Goal: Transaction & Acquisition: Purchase product/service

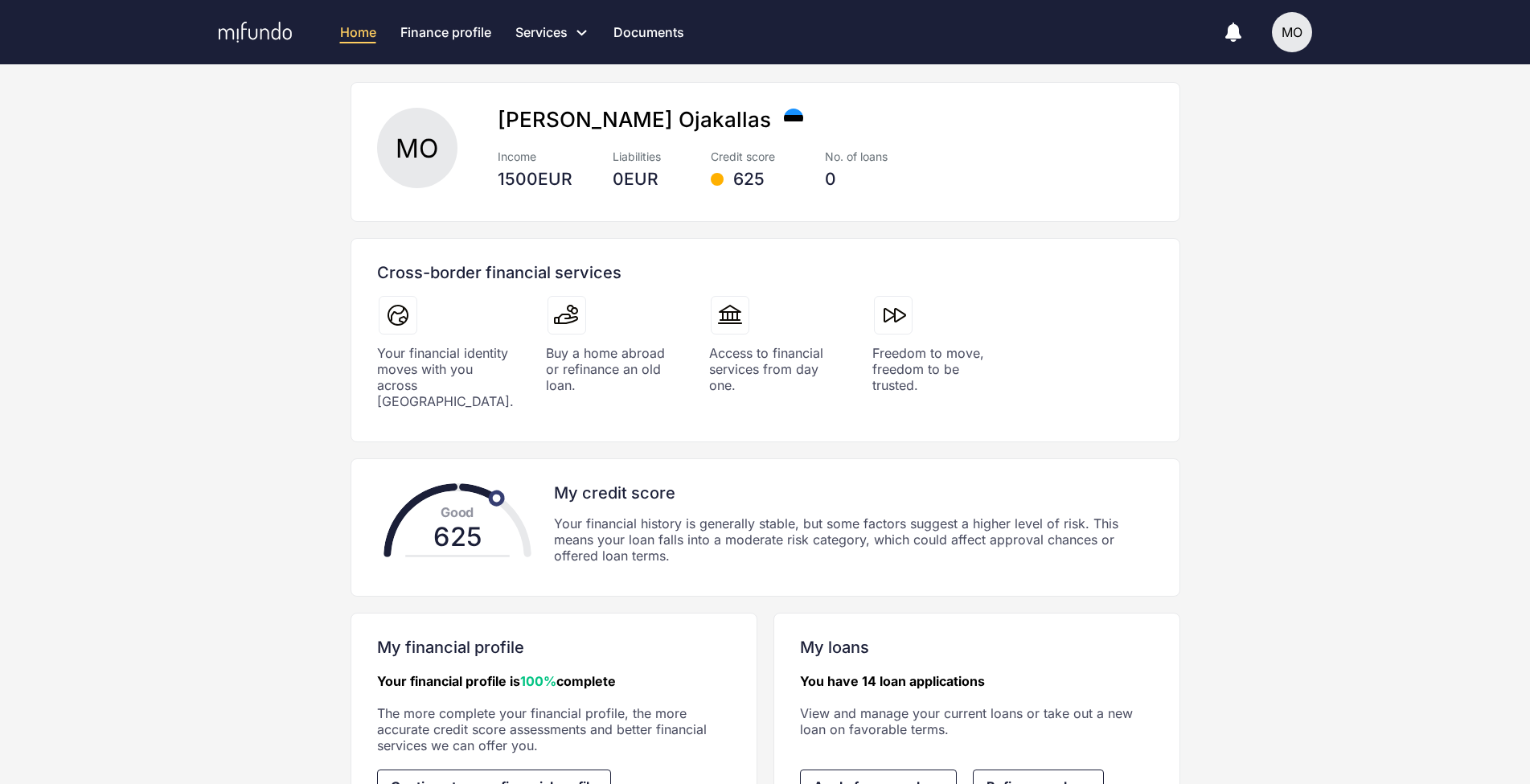
scroll to position [174, 0]
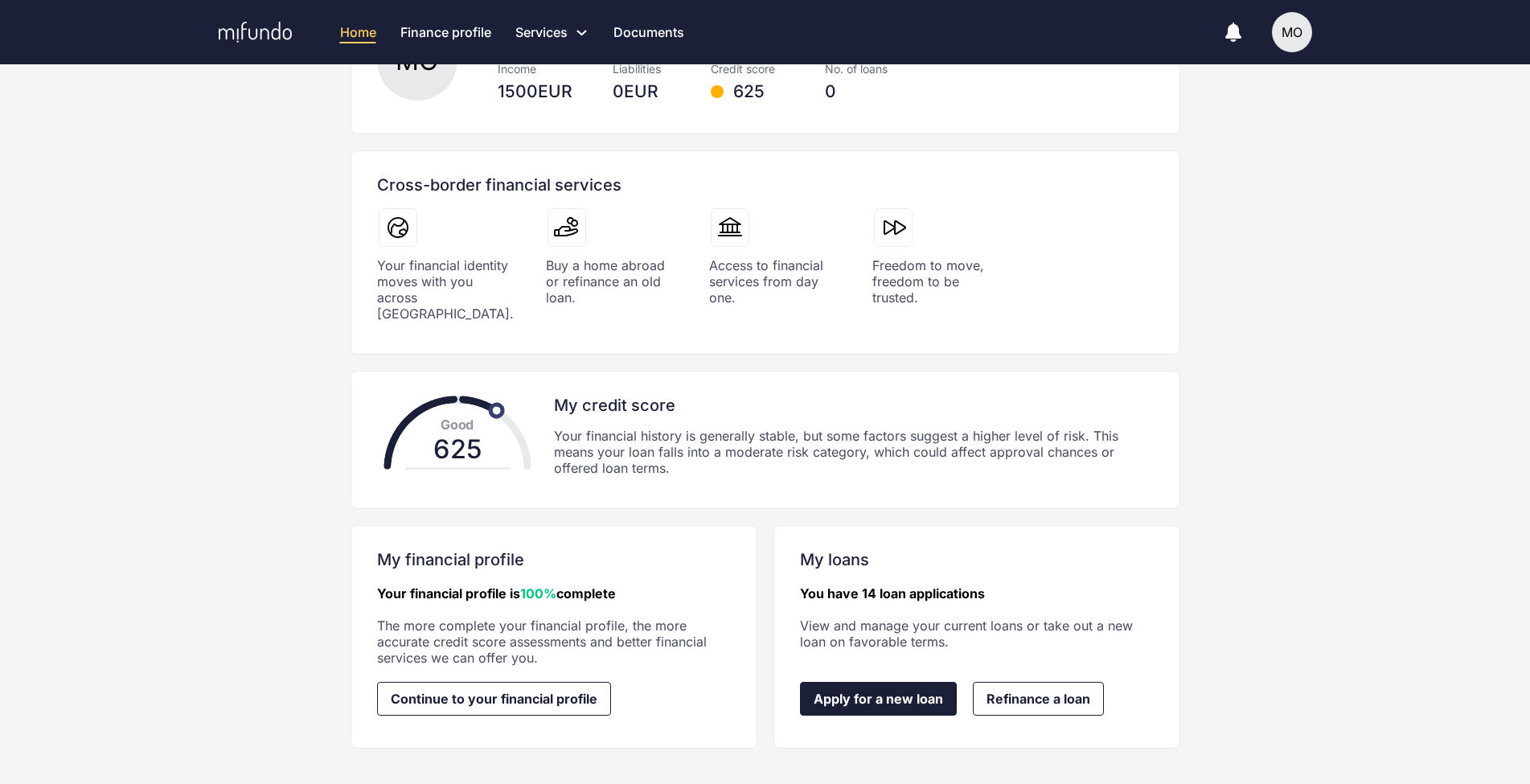
click at [886, 691] on span "Apply for a new loan" at bounding box center [878, 698] width 130 height 15
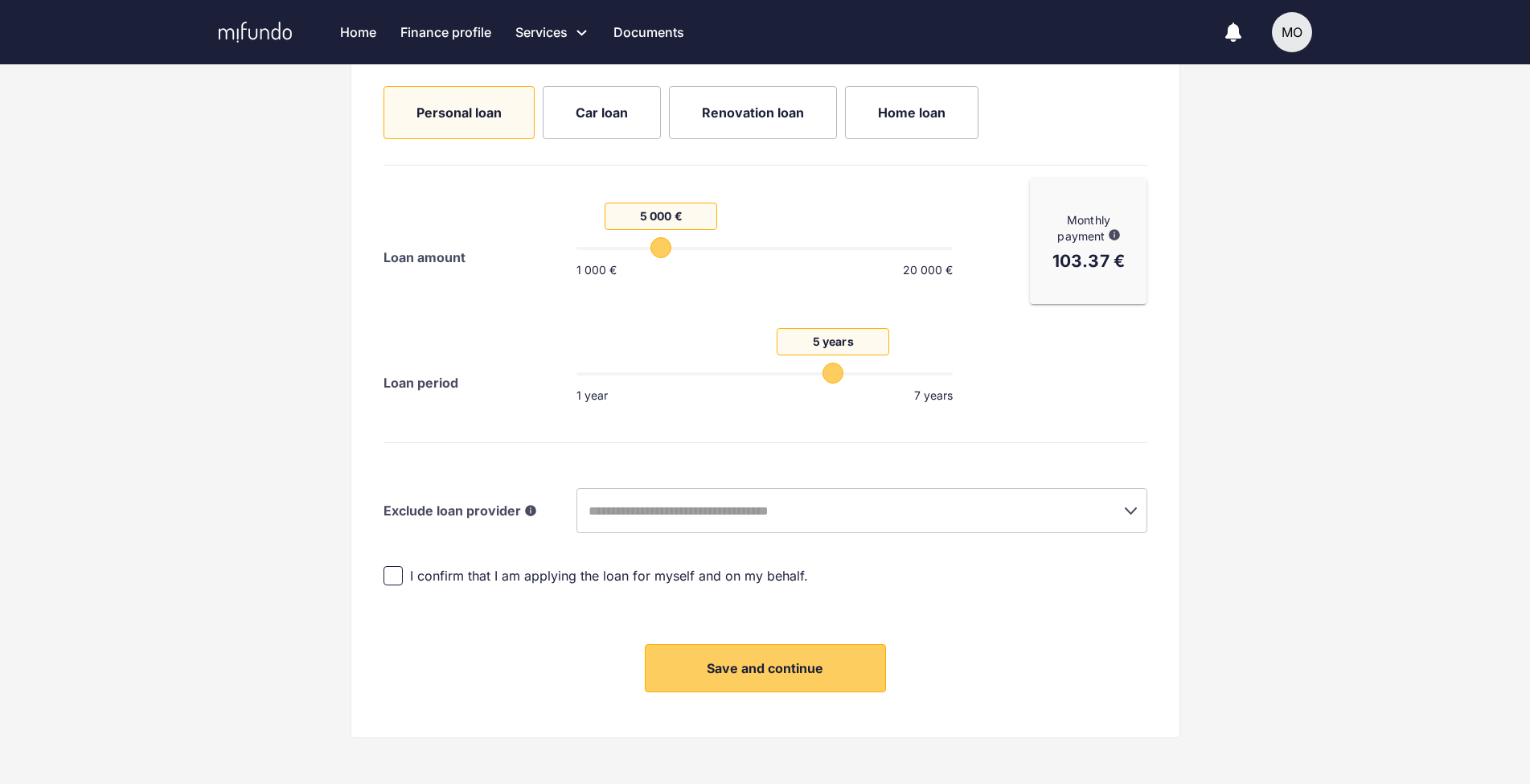
scroll to position [282, 0]
click at [923, 506] on input "text" at bounding box center [839, 507] width 511 height 30
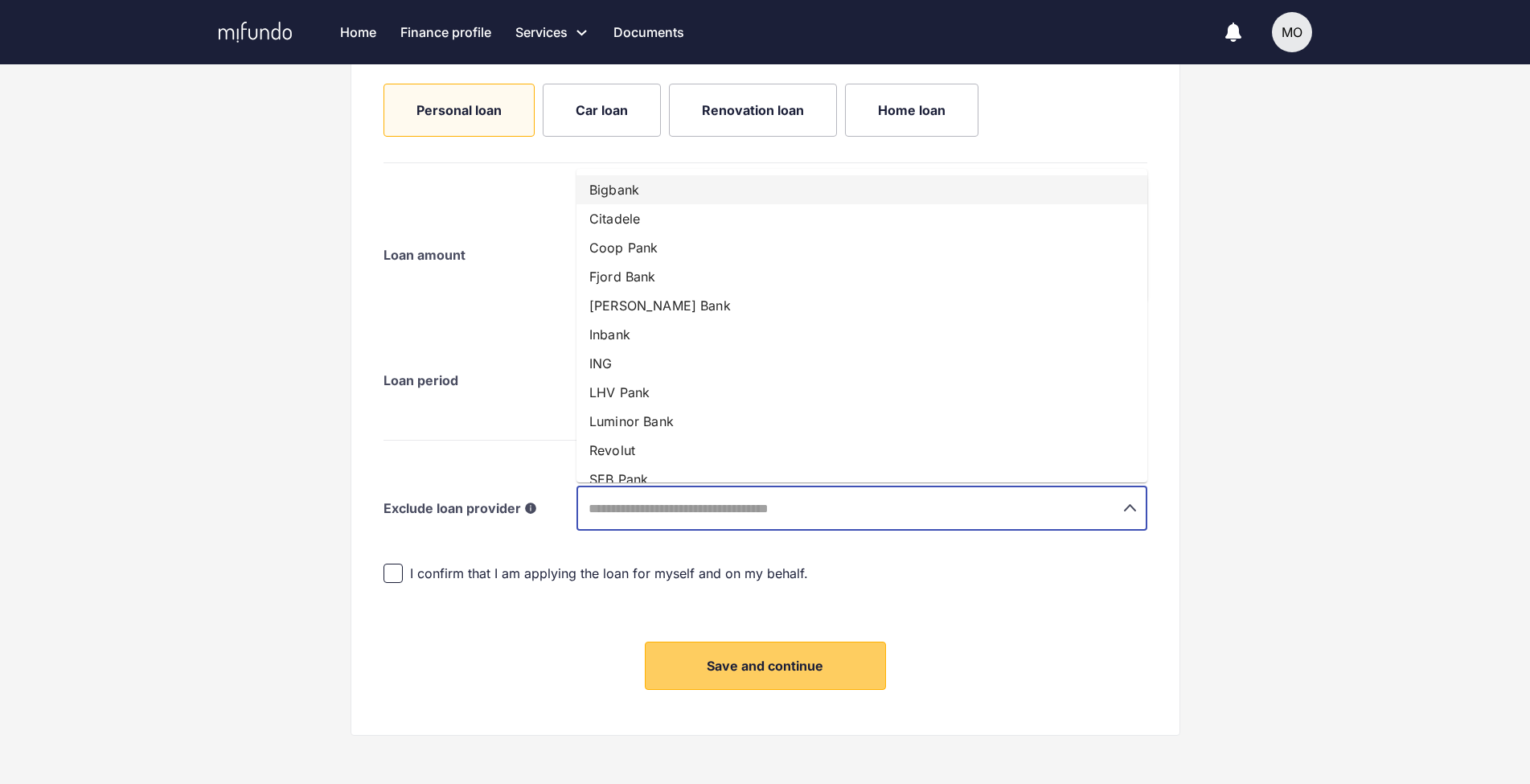
click at [701, 202] on li "Bigbank" at bounding box center [862, 189] width 571 height 29
click at [836, 517] on input "text" at bounding box center [881, 507] width 427 height 30
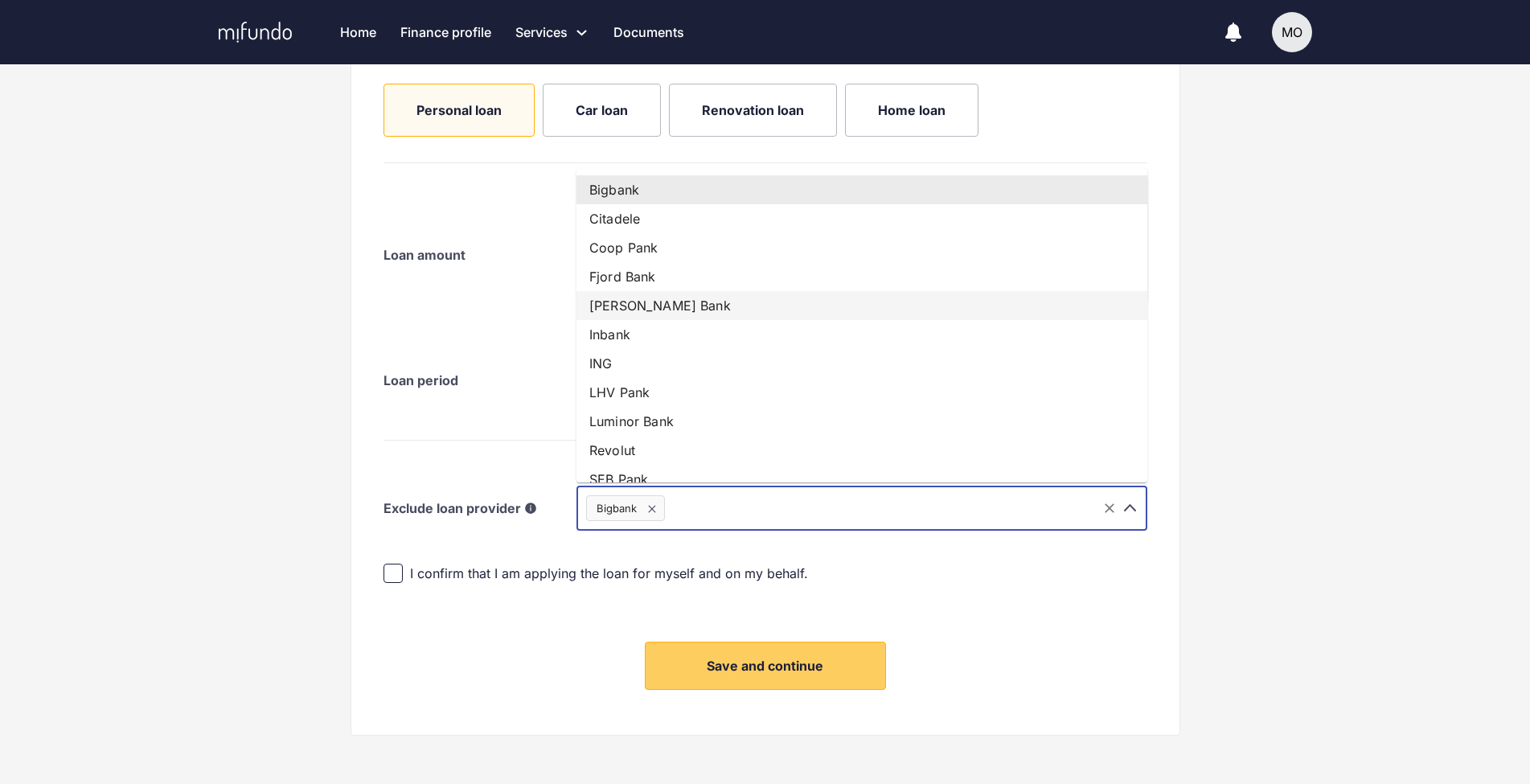
scroll to position [133, 0]
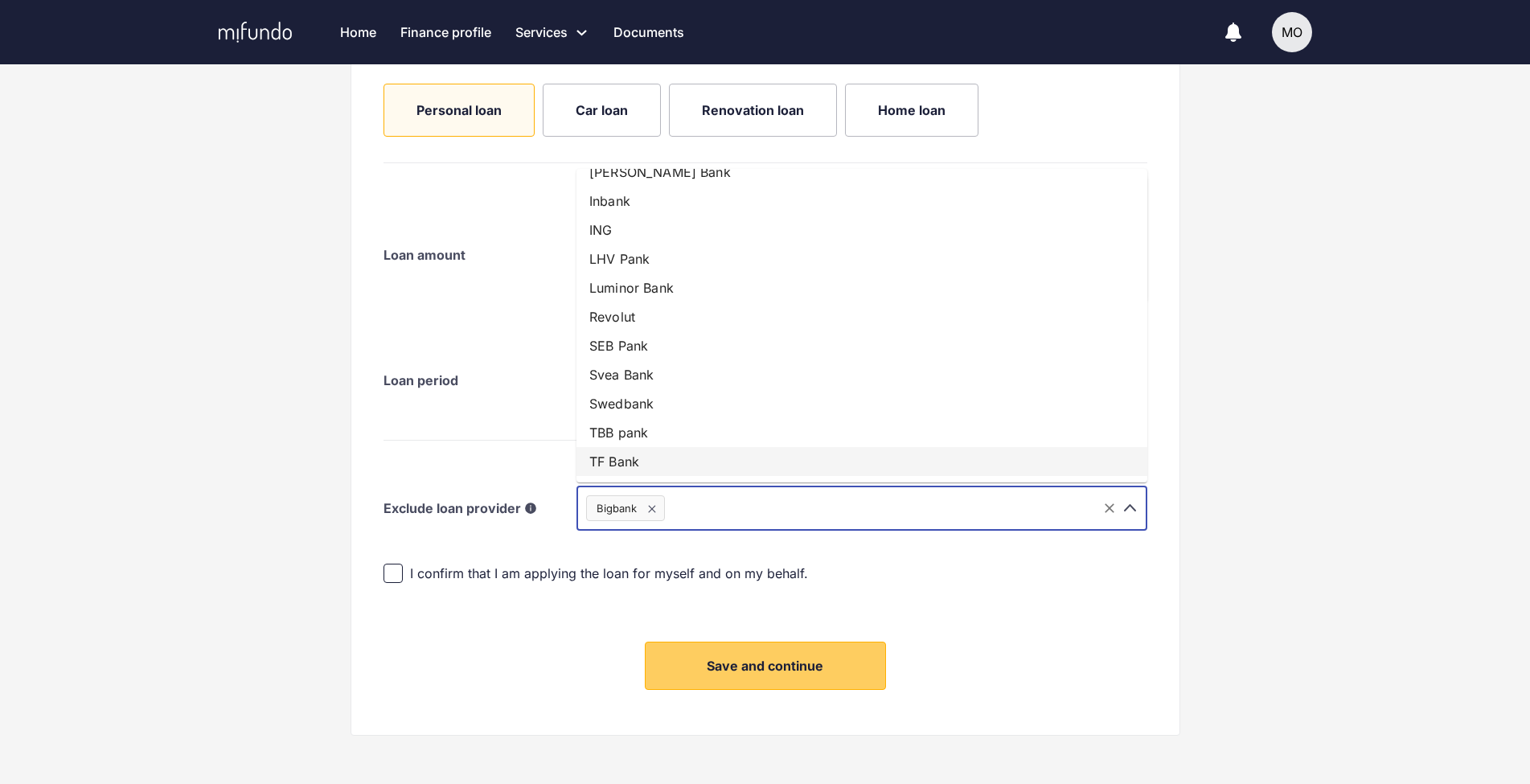
click at [651, 516] on icon at bounding box center [652, 509] width 19 height 19
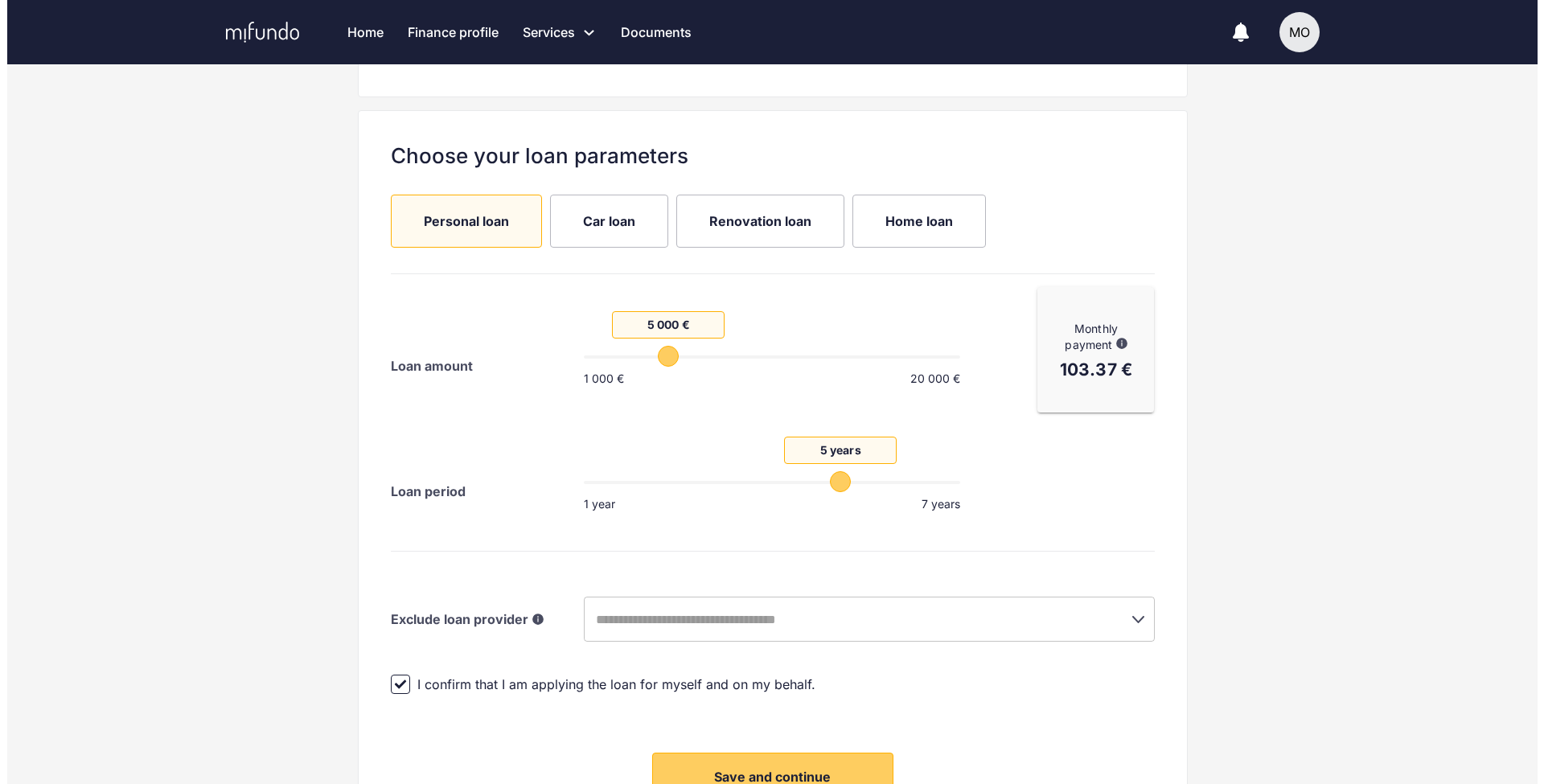
scroll to position [298, 0]
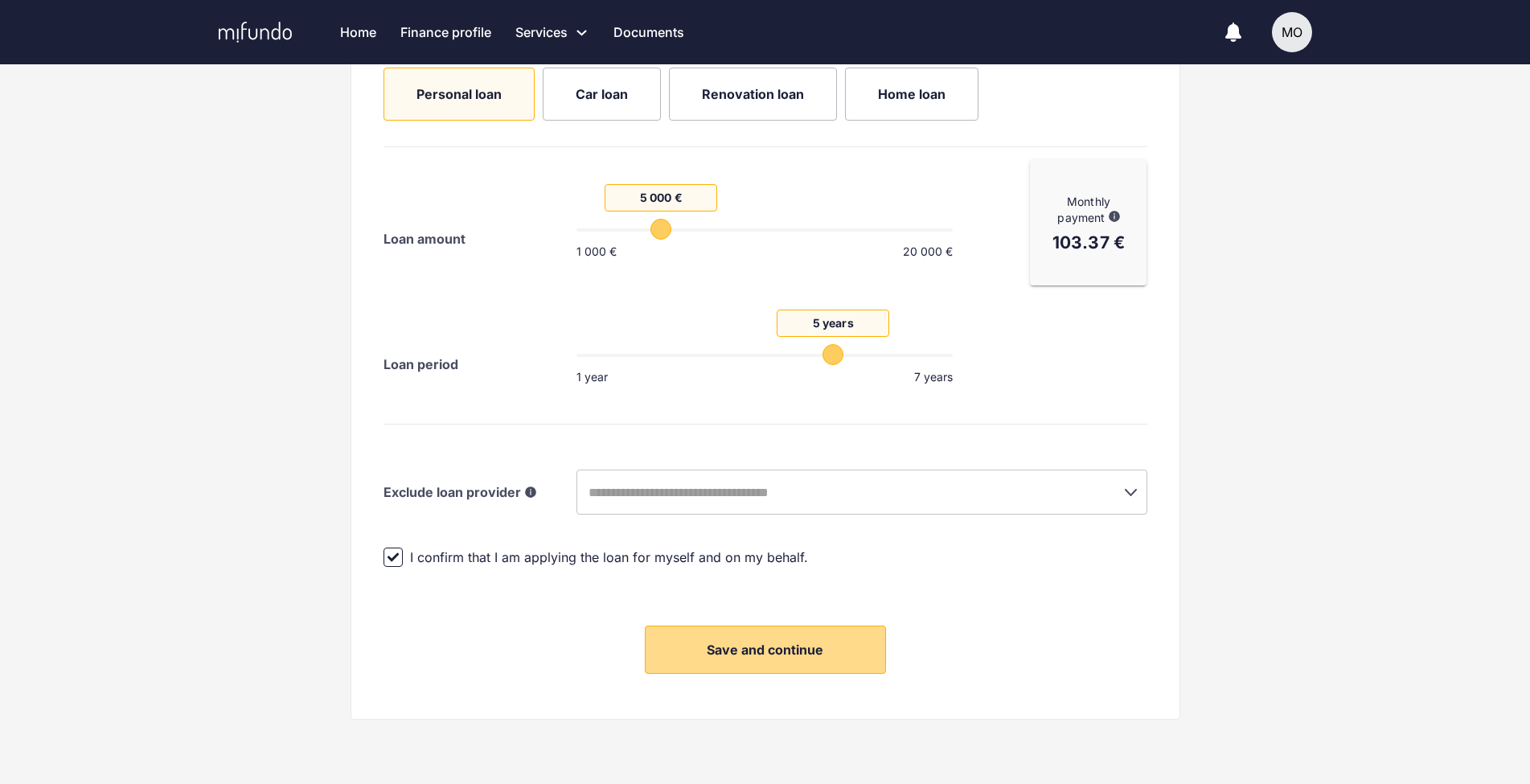
click at [721, 648] on span "Save and continue" at bounding box center [765, 649] width 117 height 16
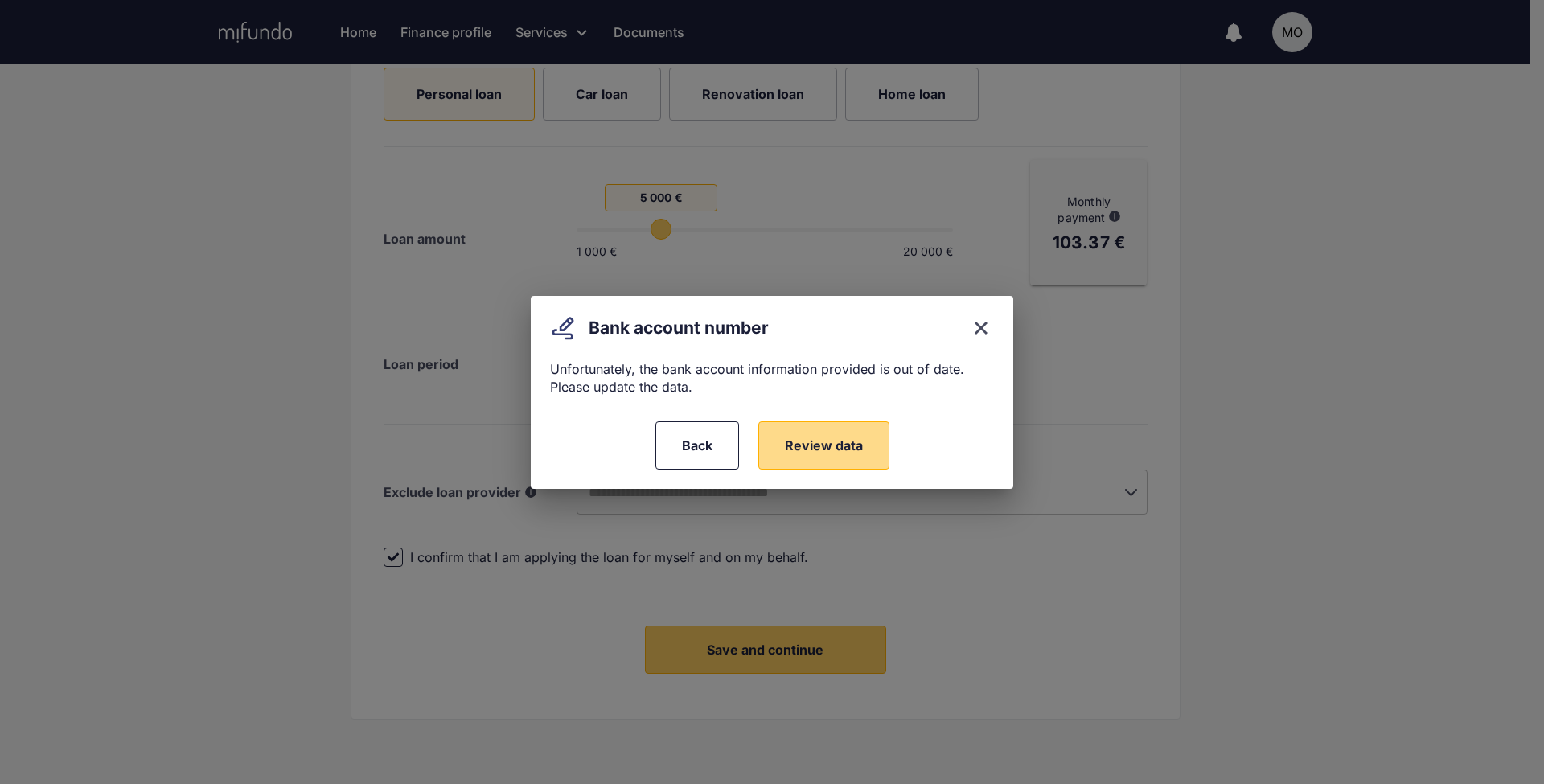
click at [828, 434] on button "Review data" at bounding box center [823, 445] width 131 height 48
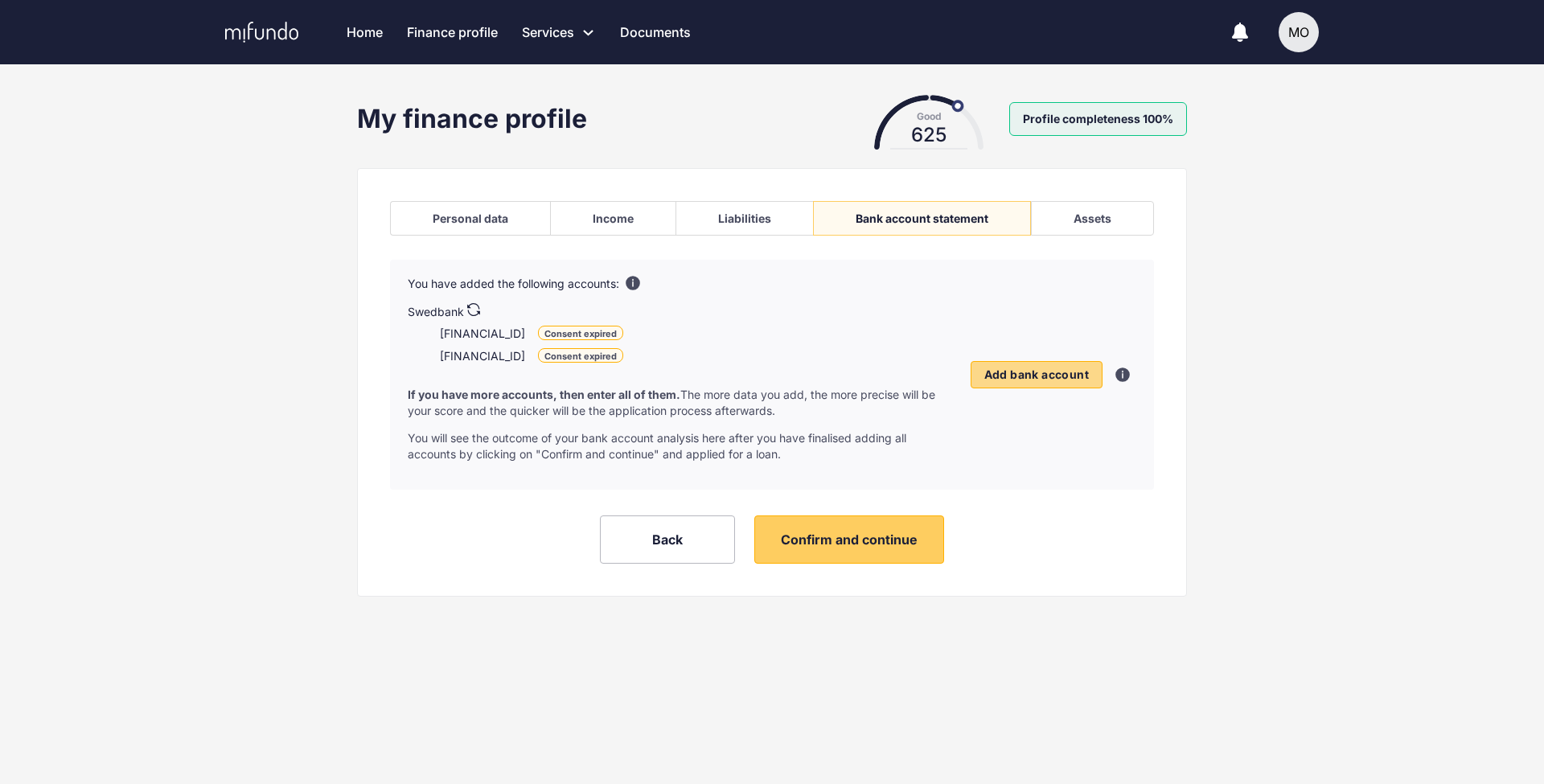
click at [1011, 365] on button "Add bank account" at bounding box center [1036, 374] width 131 height 27
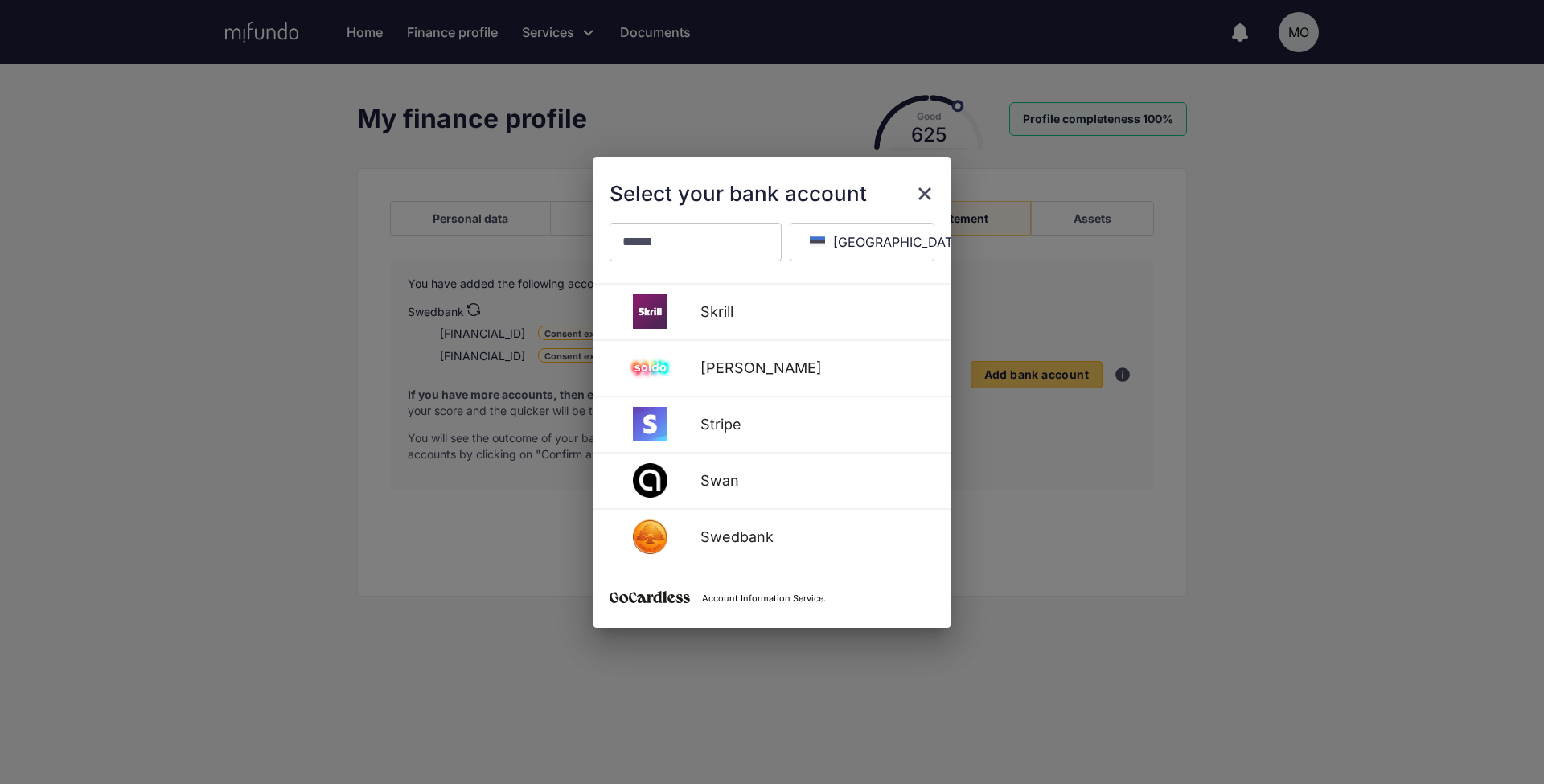
scroll to position [1069, 0]
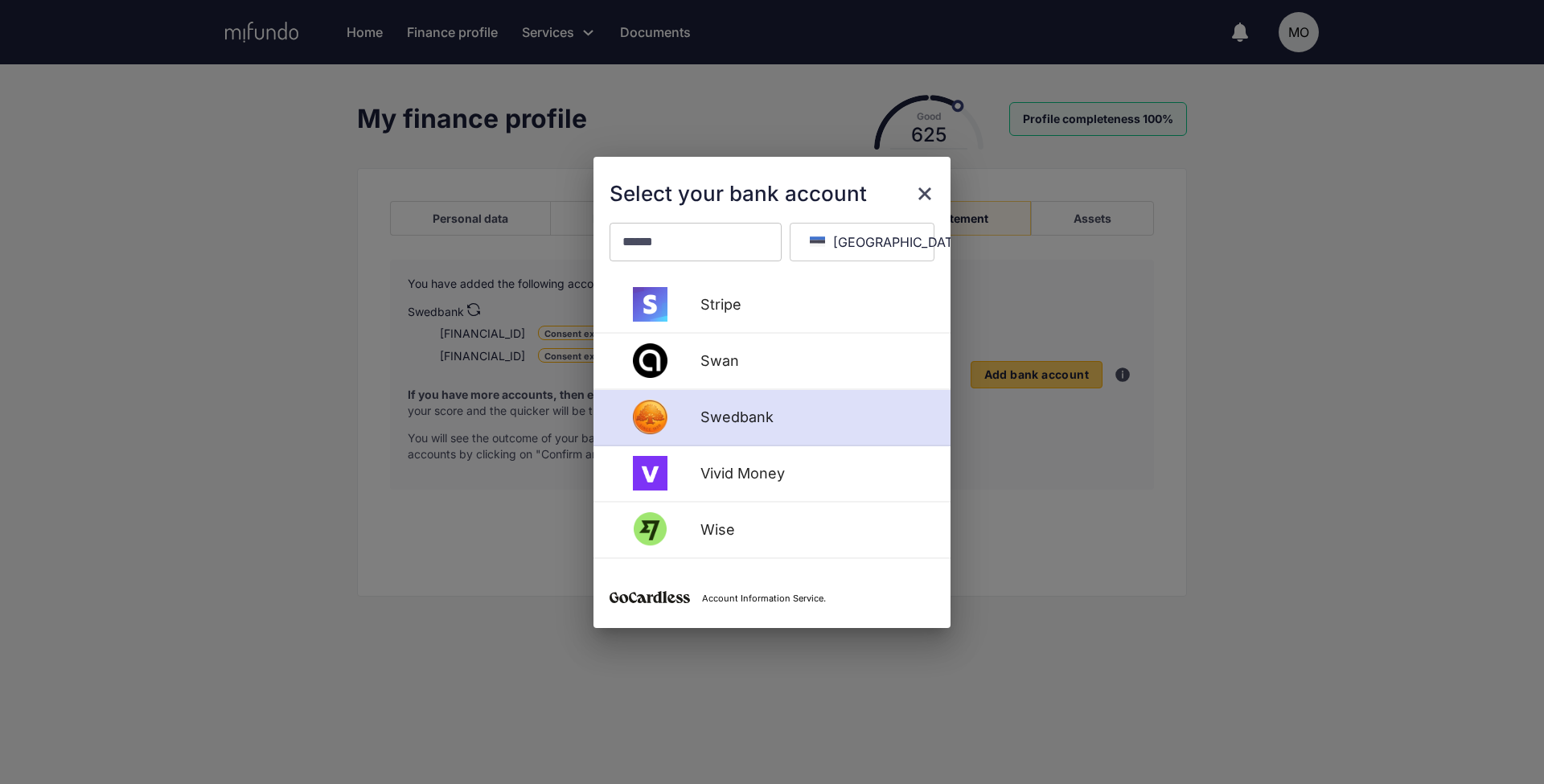
click at [695, 424] on div "Swedbank" at bounding box center [812, 416] width 244 height 17
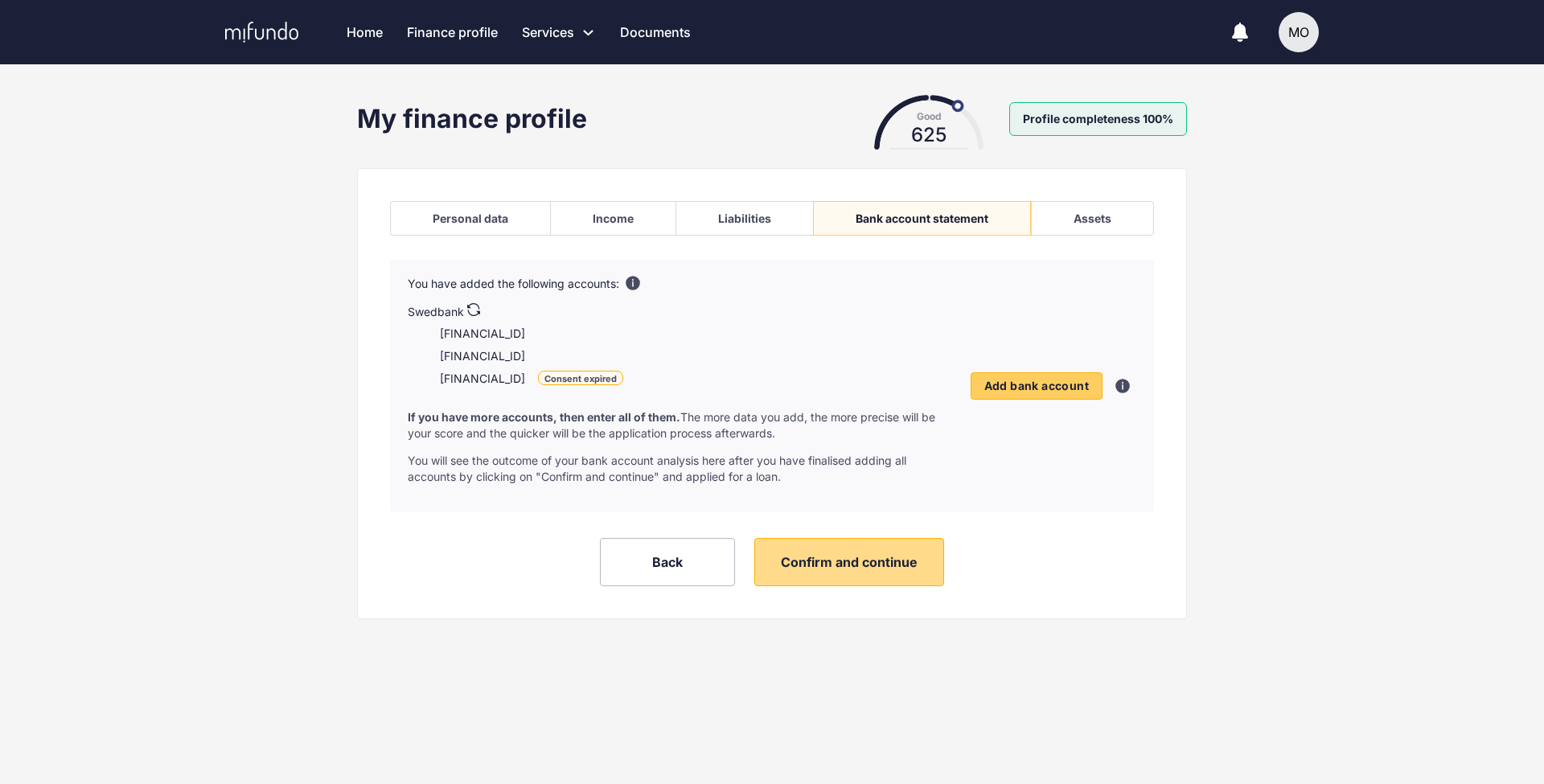
click at [881, 566] on span "Confirm and continue" at bounding box center [849, 561] width 137 height 16
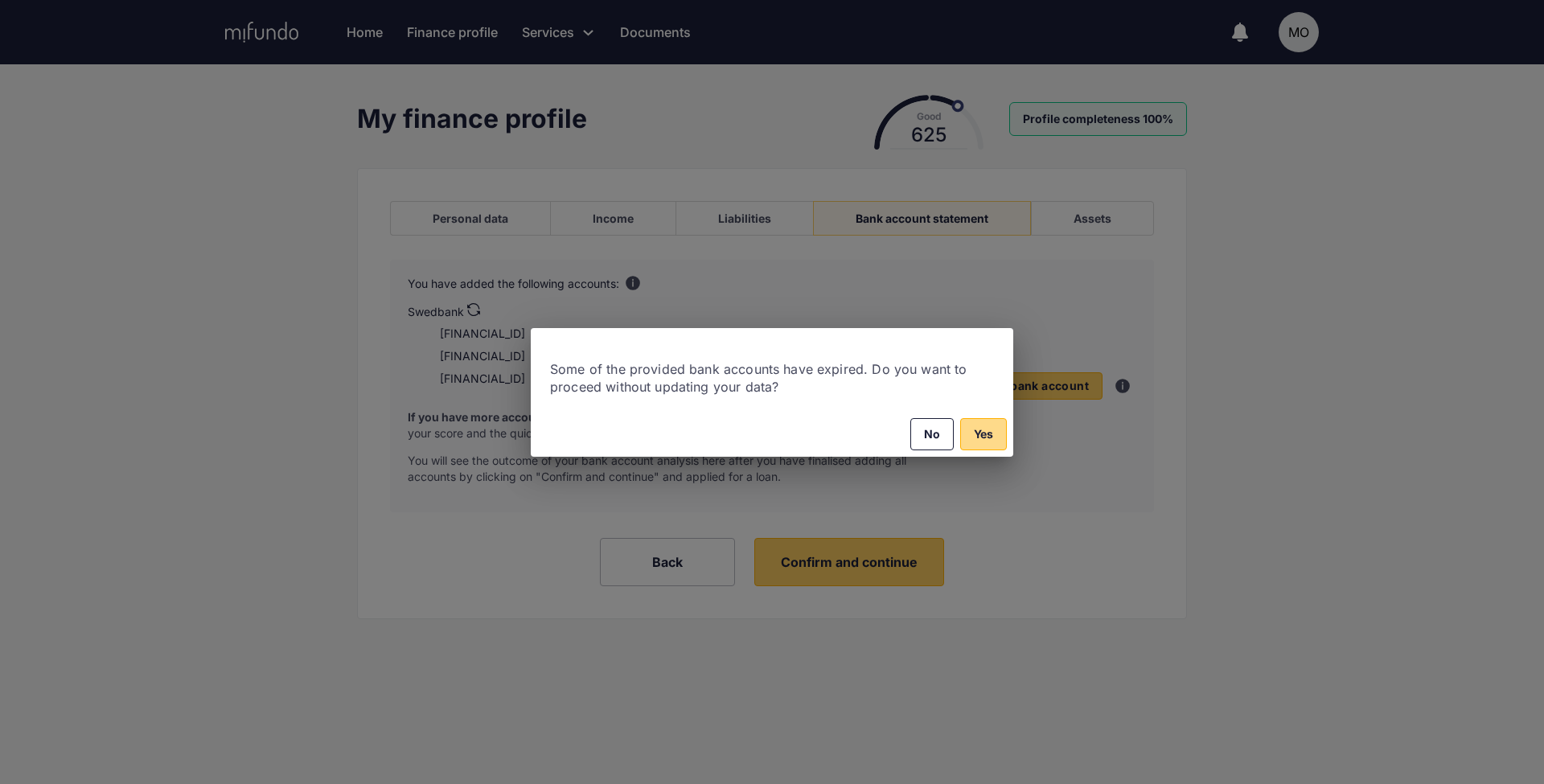
click at [988, 432] on span "Yes" at bounding box center [983, 434] width 19 height 19
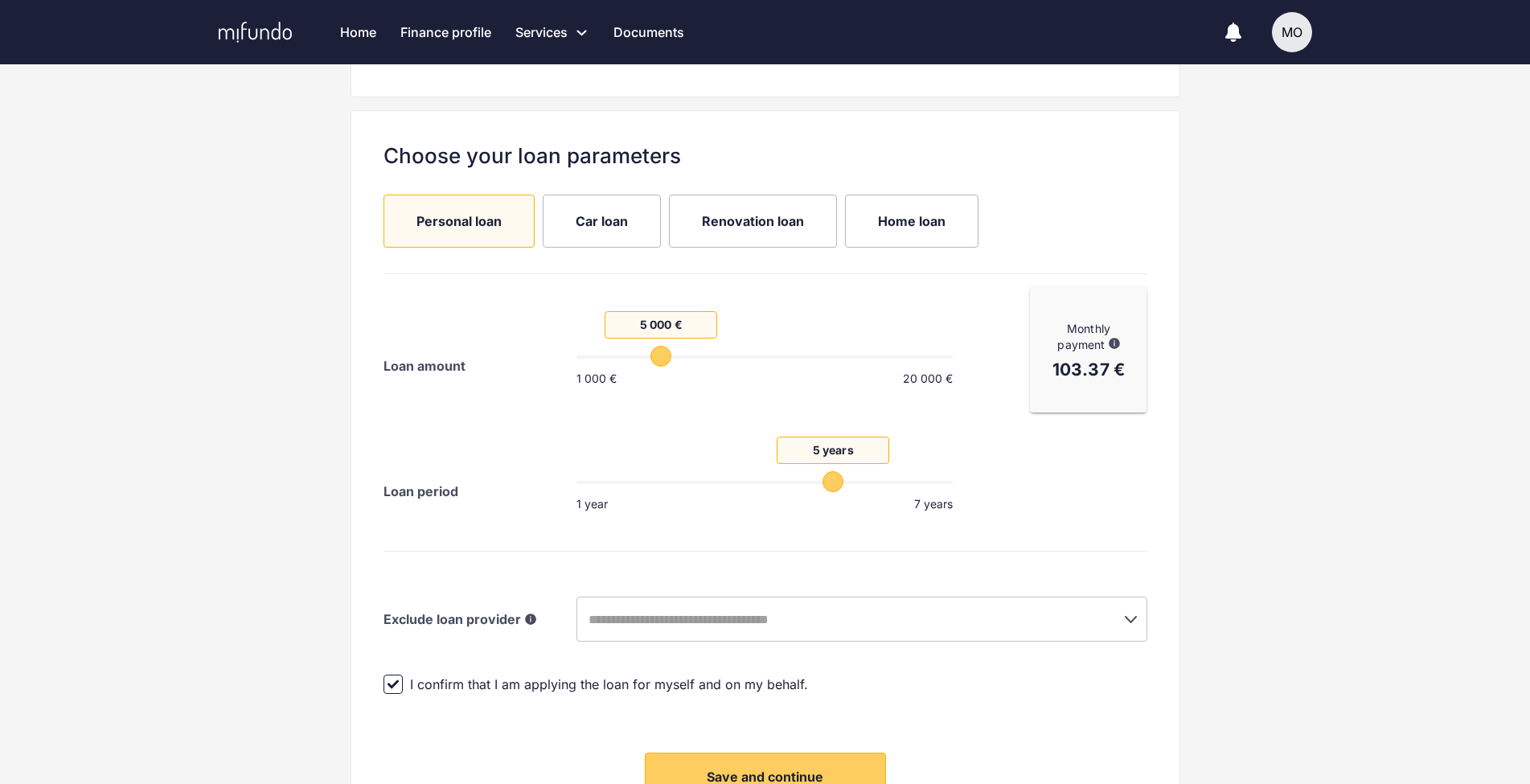
scroll to position [298, 0]
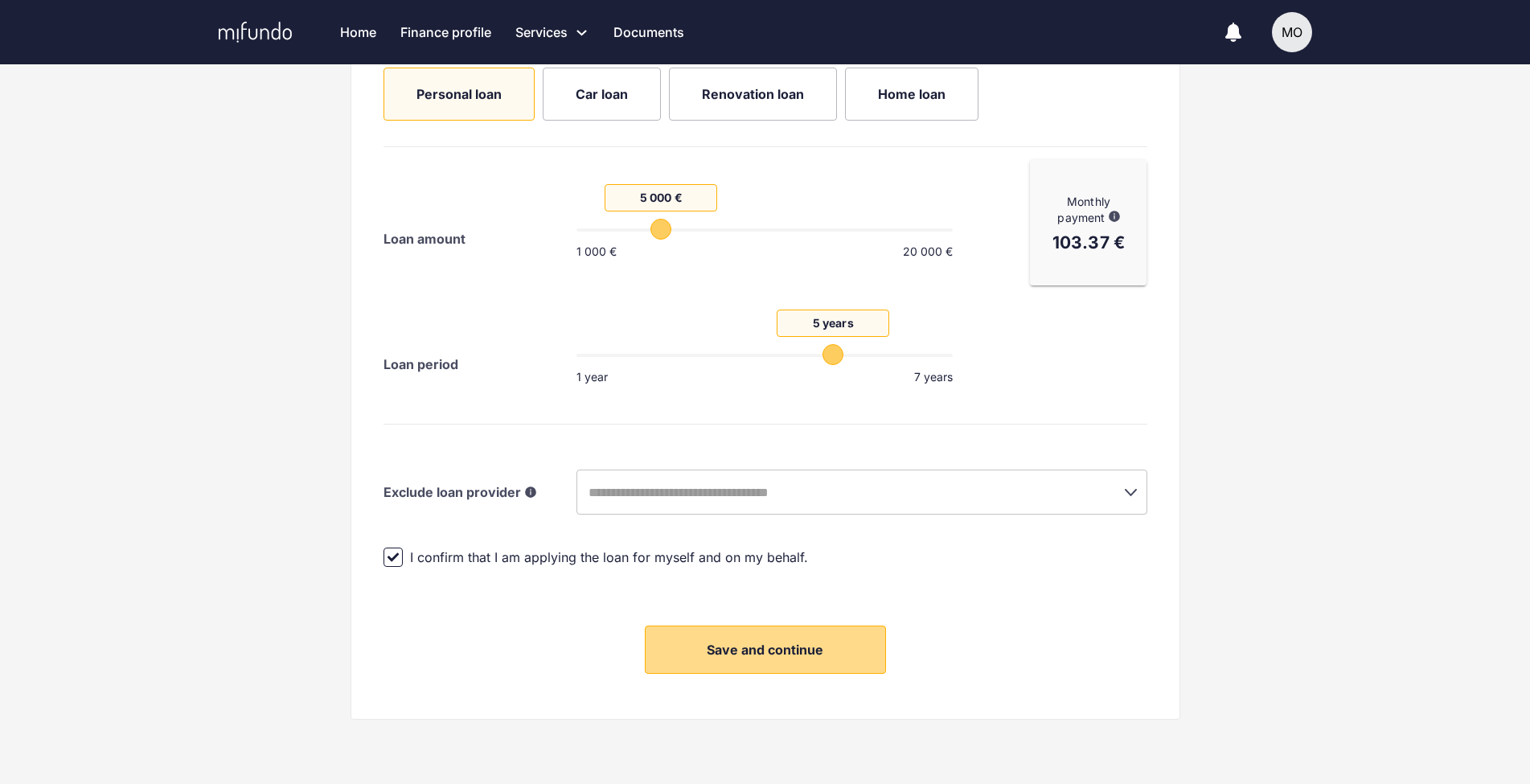
click at [784, 648] on span "Save and continue" at bounding box center [765, 649] width 117 height 16
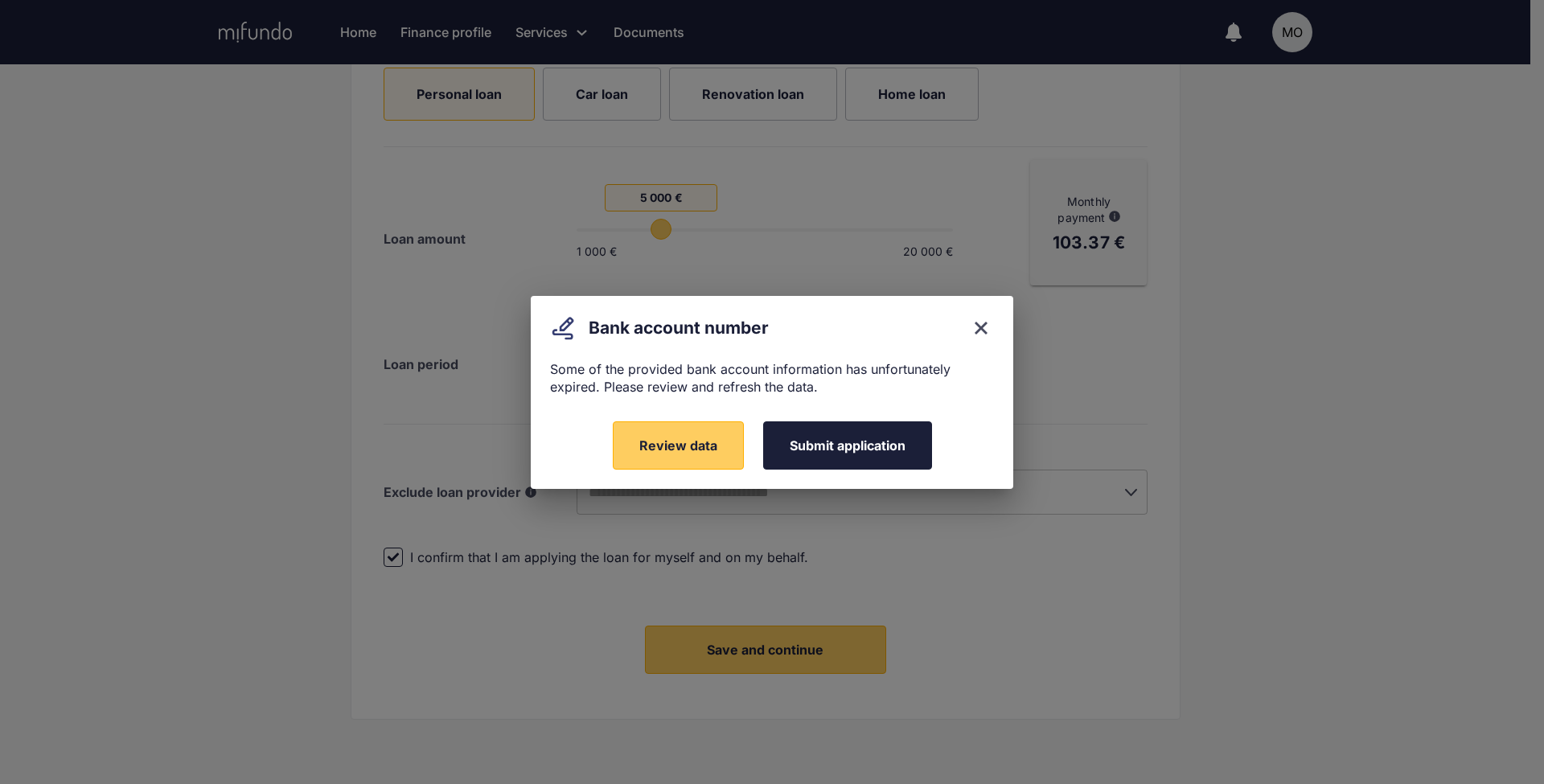
click at [823, 440] on span "Submit application" at bounding box center [847, 445] width 116 height 16
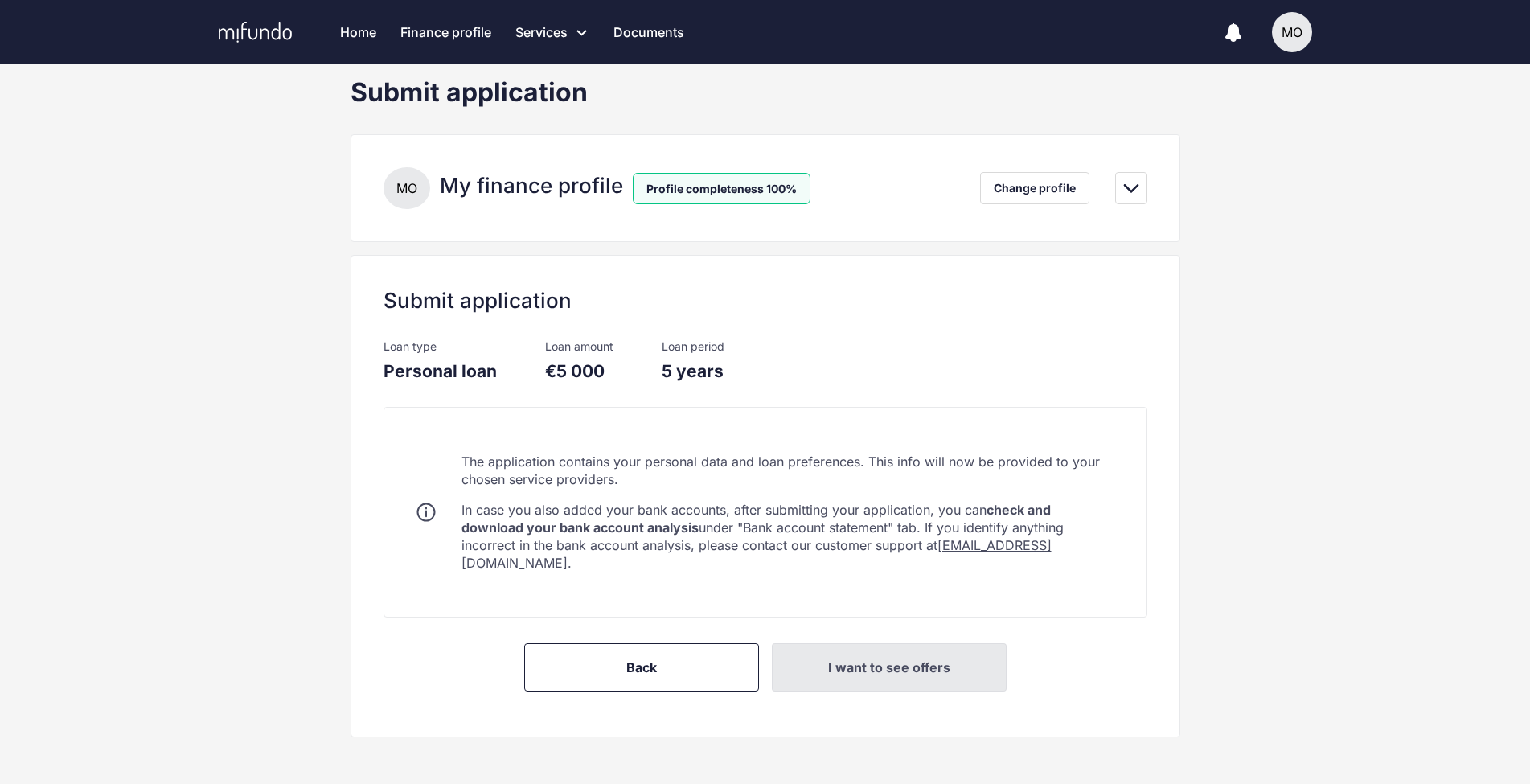
scroll to position [120, 0]
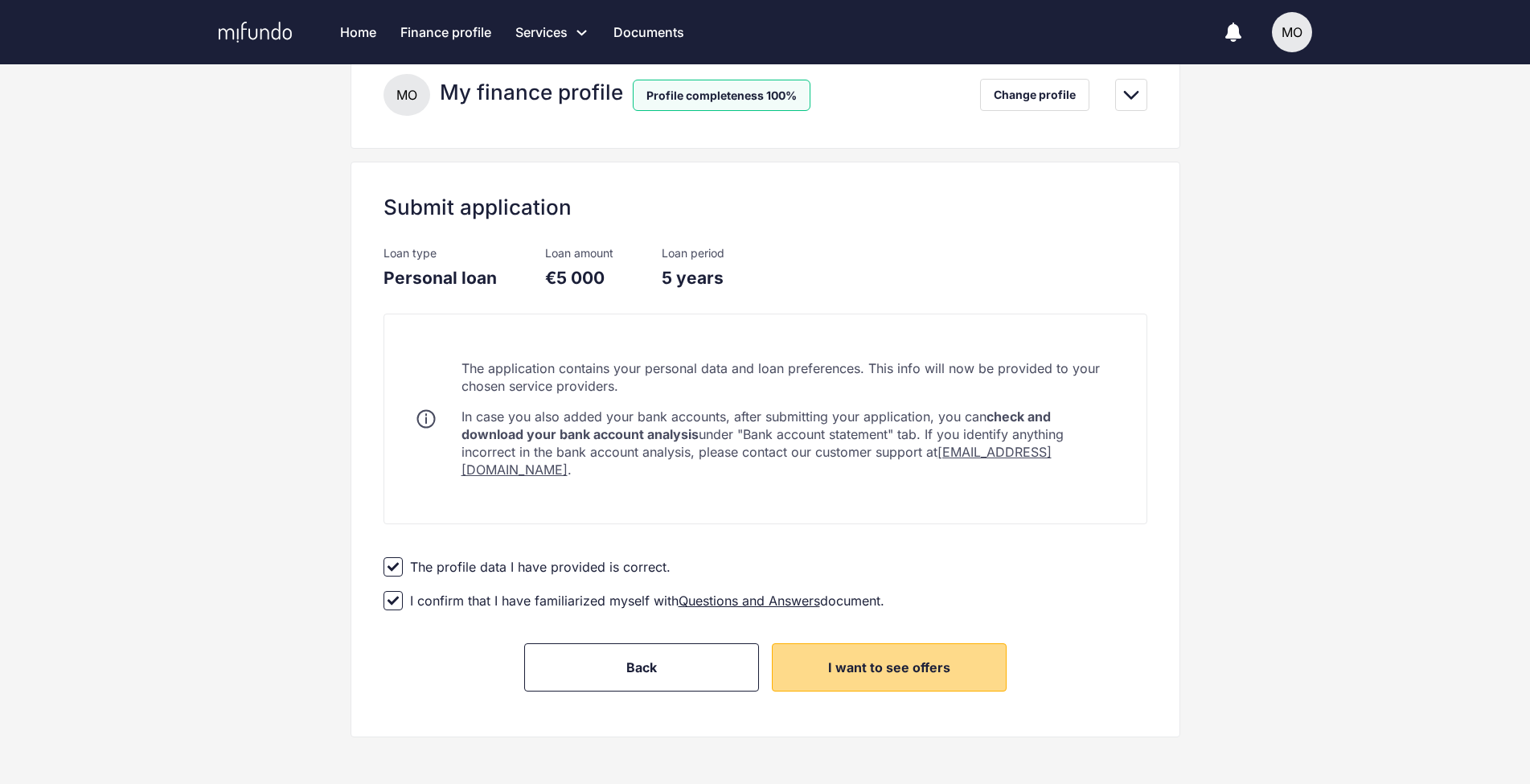
click at [858, 659] on span "I want to see offers" at bounding box center [889, 667] width 122 height 16
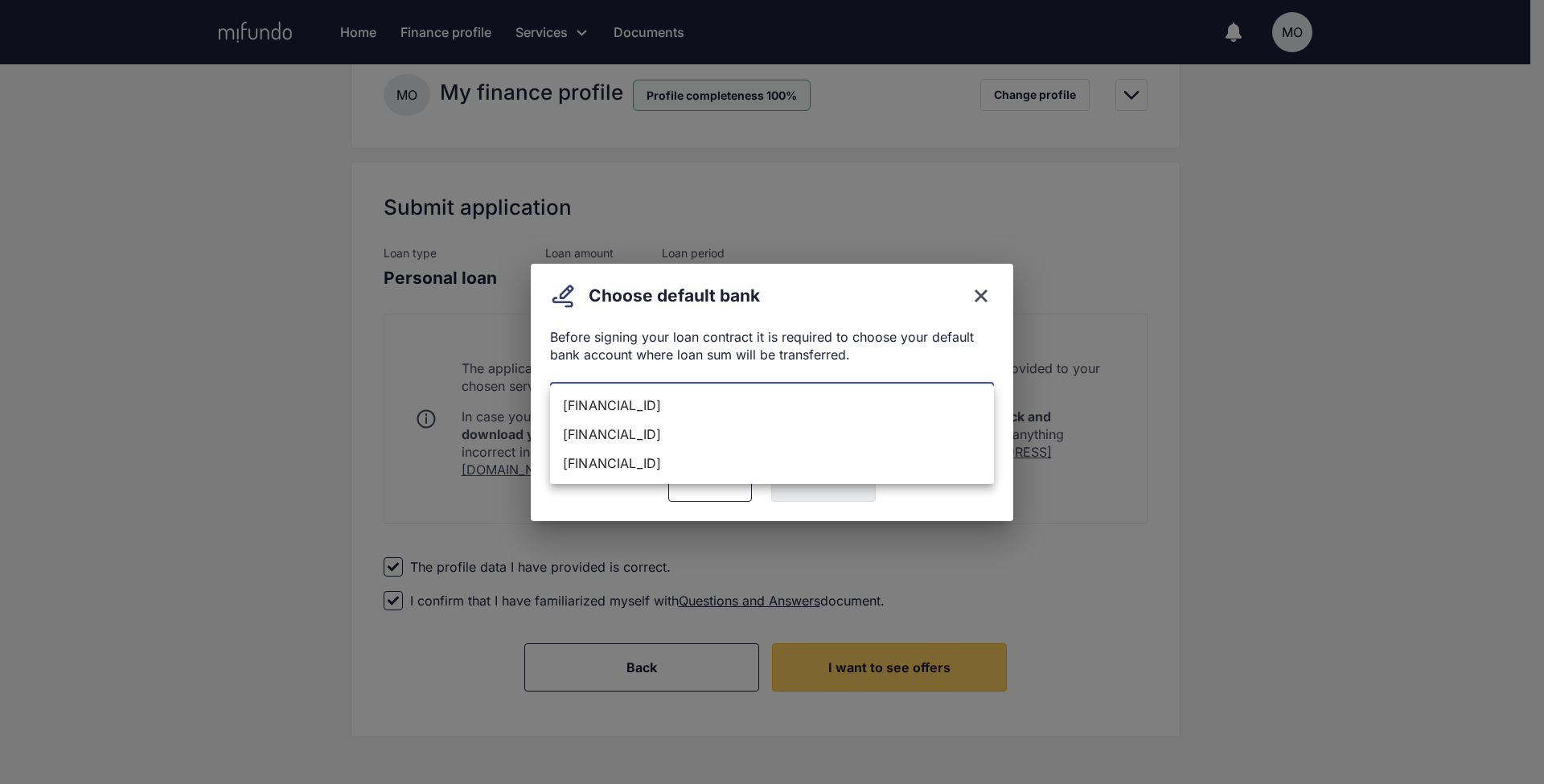
click at [779, 403] on body "Home Finance profile Services Apply for a new loan Refinance your loans Loan of…" at bounding box center [772, 271] width 1544 height 784
click at [741, 412] on li "EE802200001108641726" at bounding box center [772, 405] width 444 height 29
type input "**********"
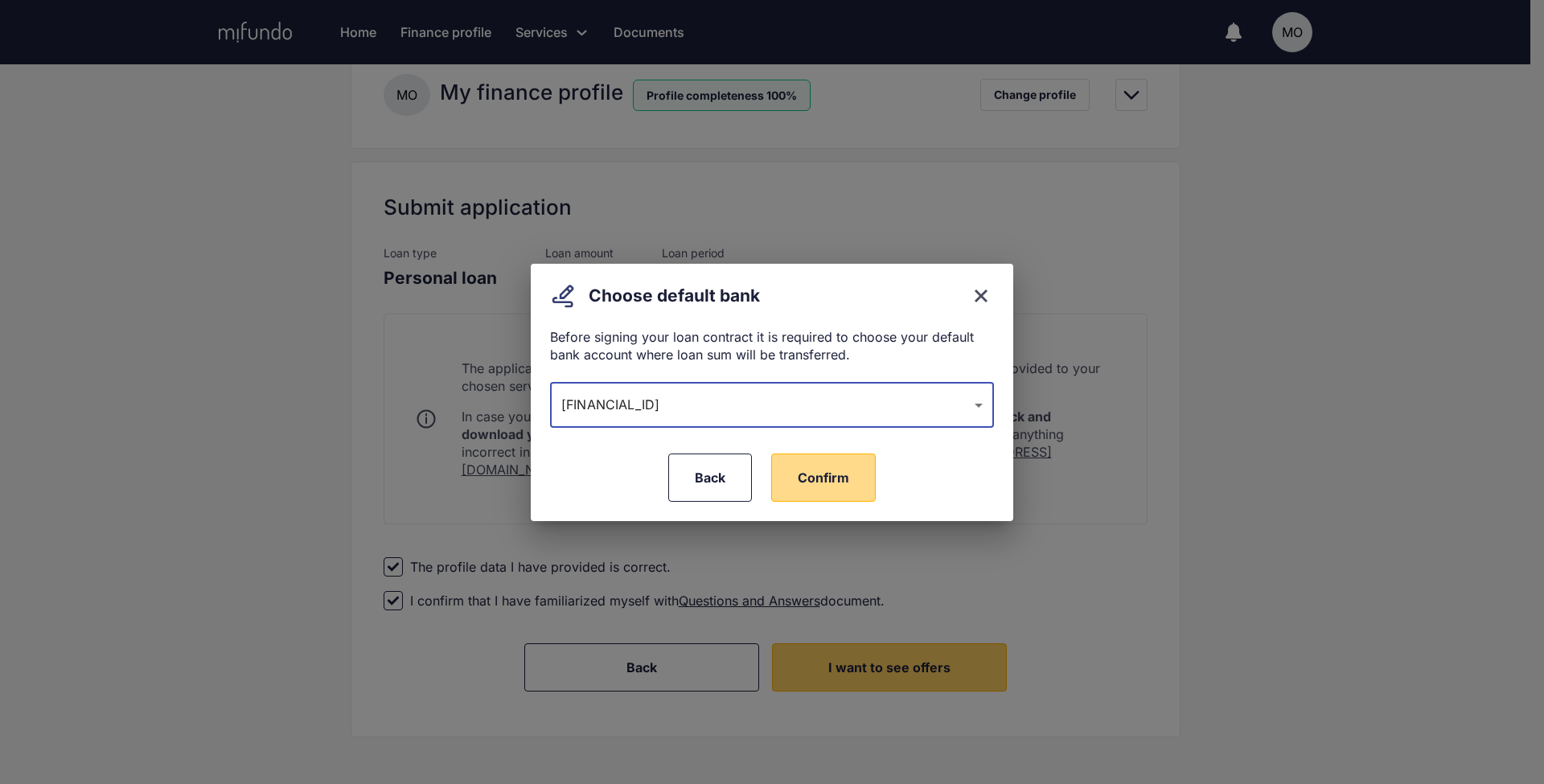
click at [824, 478] on span "Confirm" at bounding box center [822, 477] width 51 height 16
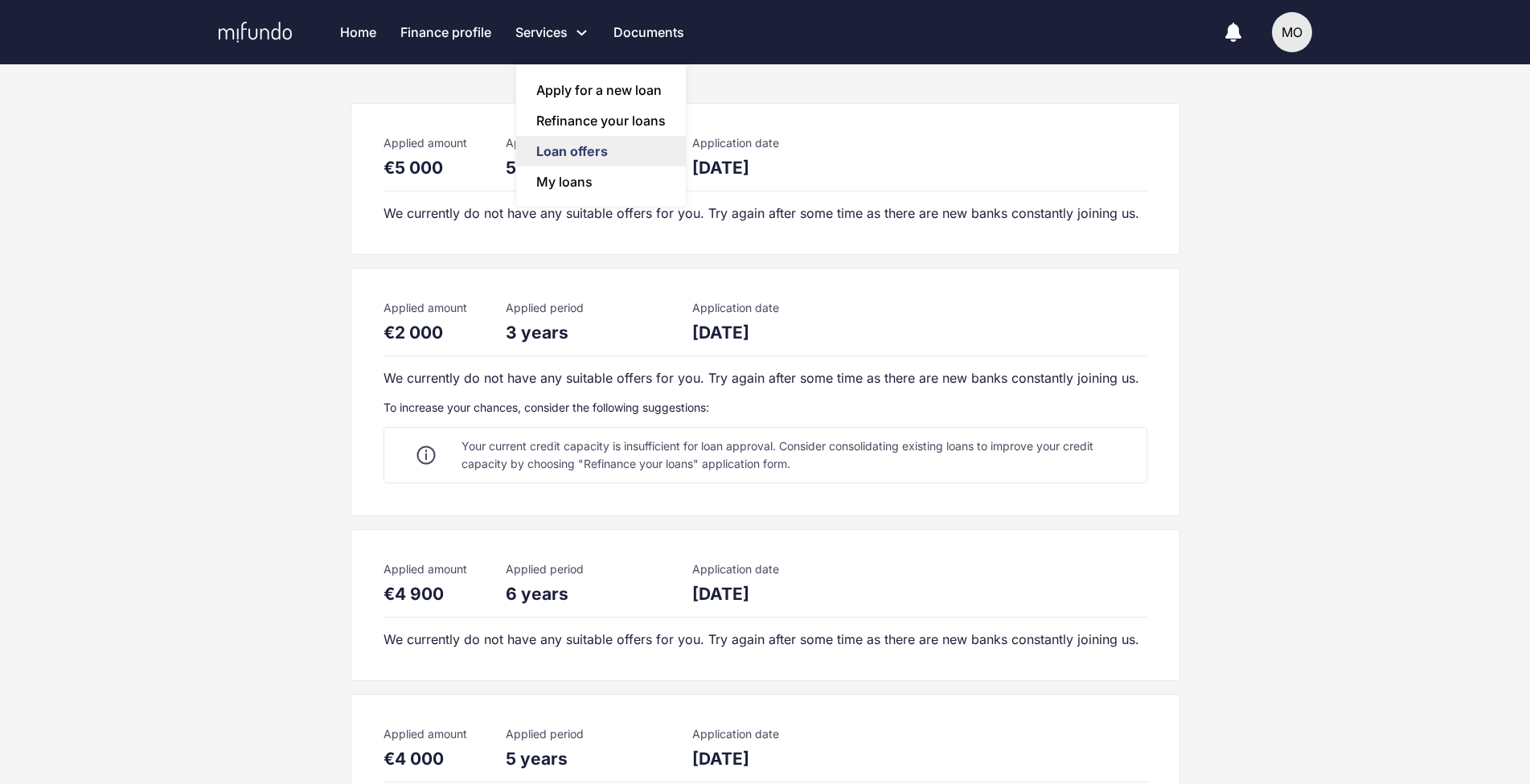
click at [573, 151] on link "Loan offers" at bounding box center [601, 151] width 170 height 30
